Goal: Complete application form: Complete application form

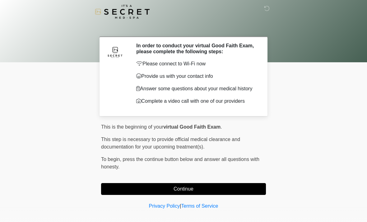
click at [184, 192] on button "Continue" at bounding box center [183, 189] width 165 height 12
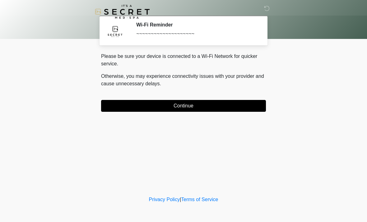
click at [219, 103] on button "Continue" at bounding box center [183, 106] width 165 height 12
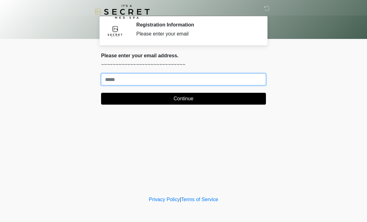
click at [227, 78] on input "Where should we email your treatment plan?" at bounding box center [183, 79] width 165 height 12
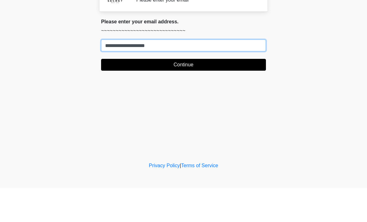
type input "**********"
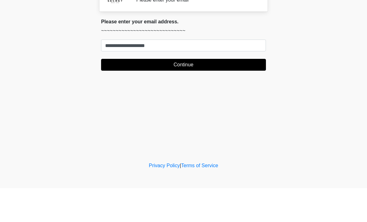
click at [145, 93] on button "Continue" at bounding box center [183, 99] width 165 height 12
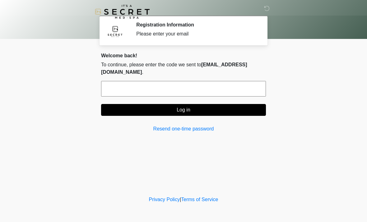
click at [125, 81] on input "text" at bounding box center [183, 89] width 165 height 16
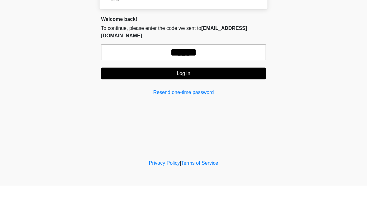
type input "******"
click at [145, 75] on div "**********" at bounding box center [183, 93] width 165 height 80
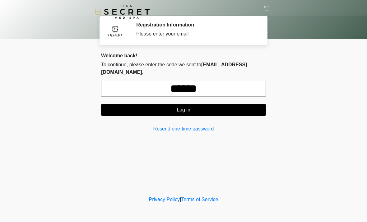
click at [153, 104] on button "Log in" at bounding box center [183, 110] width 165 height 12
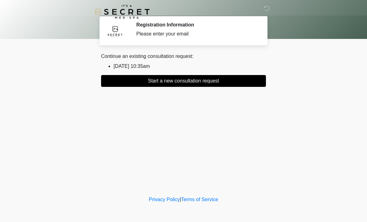
click at [153, 81] on button "Start a new consultation request" at bounding box center [183, 81] width 165 height 12
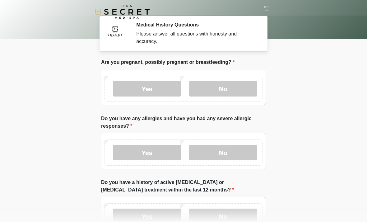
click at [212, 92] on label "No" at bounding box center [223, 89] width 68 height 16
click at [226, 158] on label "No" at bounding box center [223, 153] width 68 height 16
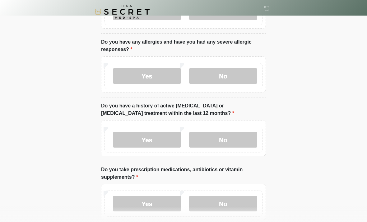
scroll to position [85, 0]
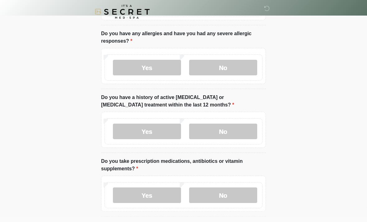
click at [213, 129] on label "No" at bounding box center [223, 131] width 68 height 16
click at [233, 194] on label "No" at bounding box center [223, 195] width 68 height 16
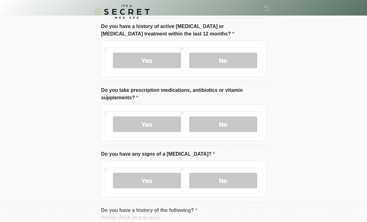
click at [135, 118] on label "Yes" at bounding box center [147, 124] width 68 height 16
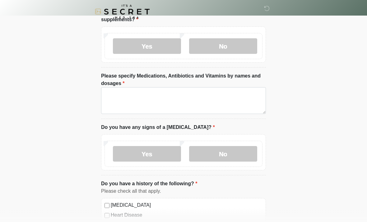
scroll to position [238, 0]
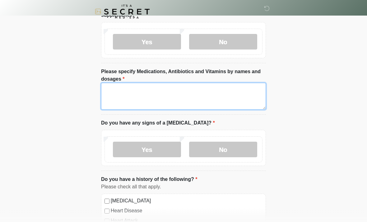
click at [120, 96] on textarea "Please specify Medications, Antibiotics and Vitamins by names and dosages" at bounding box center [183, 96] width 165 height 27
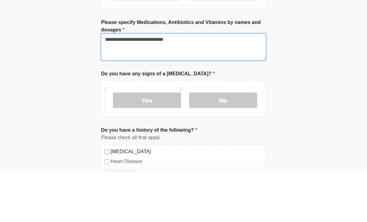
type textarea "**********"
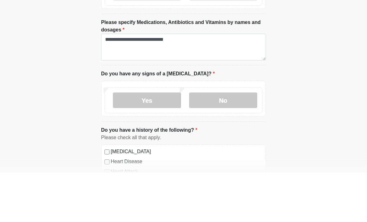
click at [230, 142] on label "No" at bounding box center [223, 150] width 68 height 16
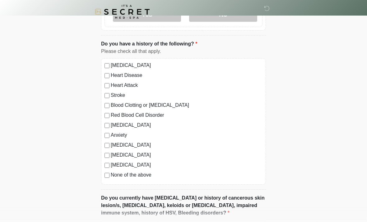
scroll to position [402, 0]
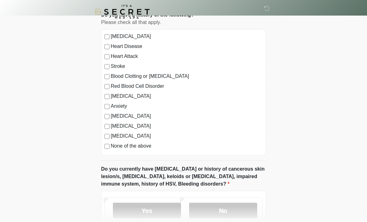
click at [221, 213] on label "No" at bounding box center [223, 210] width 68 height 16
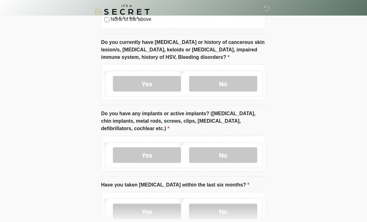
scroll to position [569, 0]
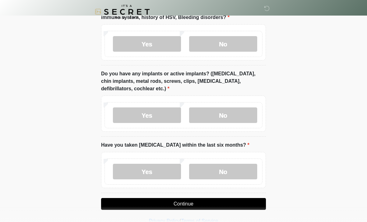
click at [221, 110] on label "No" at bounding box center [223, 115] width 68 height 16
click at [221, 177] on label "No" at bounding box center [223, 172] width 68 height 16
click at [165, 204] on button "Continue" at bounding box center [183, 204] width 165 height 12
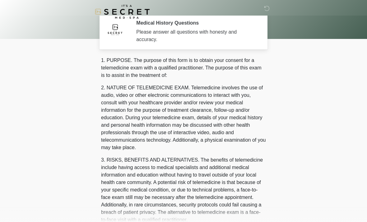
scroll to position [0, 0]
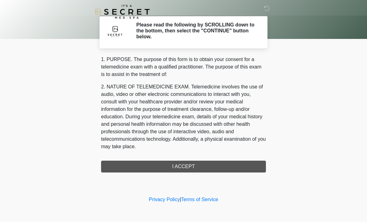
click at [148, 168] on div "1. PURPOSE. The purpose of this form is to obtain your consent for a telemedici…" at bounding box center [183, 114] width 165 height 117
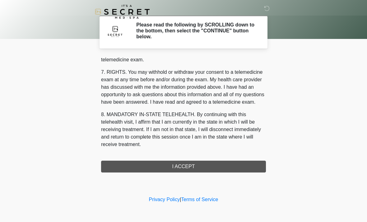
click at [172, 166] on div "1. PURPOSE. The purpose of this form is to obtain your consent for a telemedici…" at bounding box center [183, 114] width 165 height 117
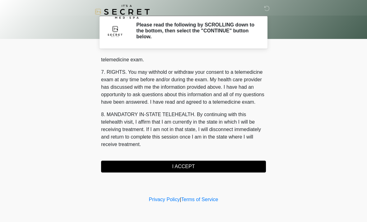
scroll to position [263, 0]
click at [160, 165] on button "I ACCEPT" at bounding box center [183, 166] width 165 height 12
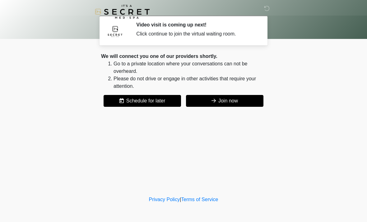
click at [208, 102] on button "Join now" at bounding box center [224, 101] width 77 height 12
